Goal: Obtain resource: Download file/media

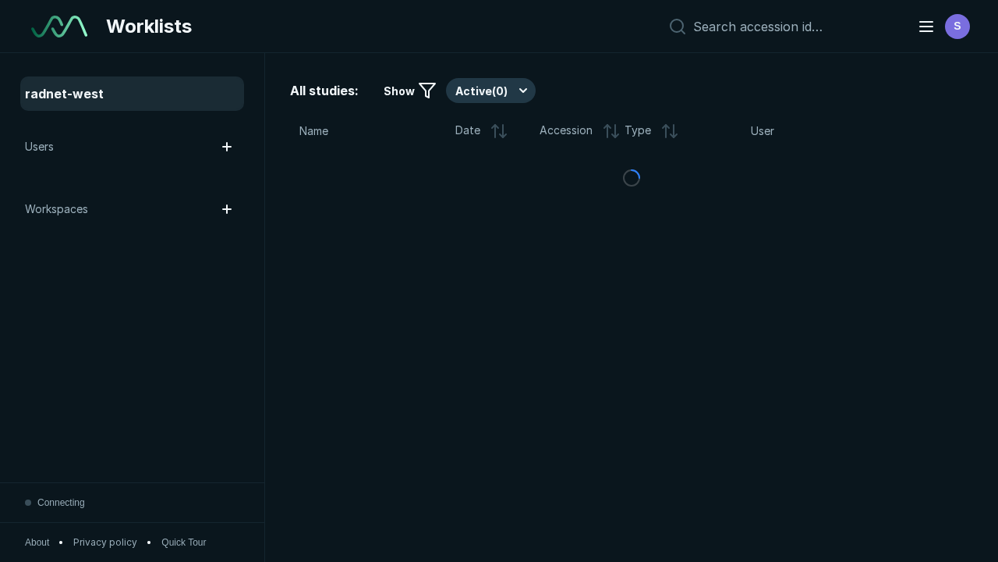
scroll to position [4010, 5055]
